Goal: Obtain resource: Download file/media

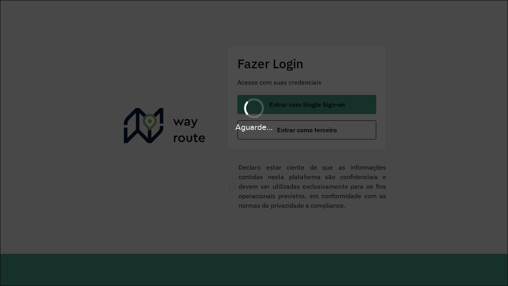
scroll to position [0, 1]
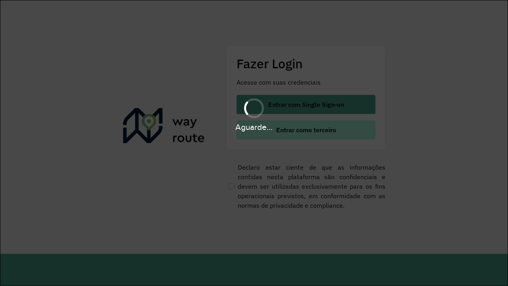
click at [306, 130] on span "Entrar como terceiro" at bounding box center [306, 130] width 60 height 6
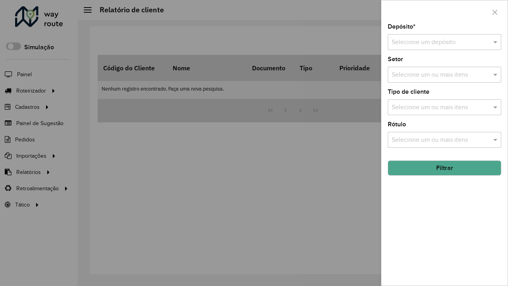
click at [437, 42] on input "text" at bounding box center [437, 43] width 90 height 10
click at [444, 168] on button "Filtrar" at bounding box center [445, 167] width 114 height 15
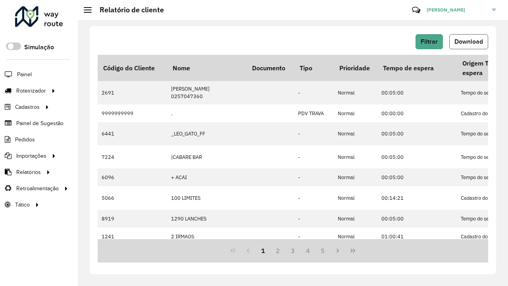
click at [469, 42] on span "Download" at bounding box center [468, 41] width 29 height 7
